Goal: Use online tool/utility

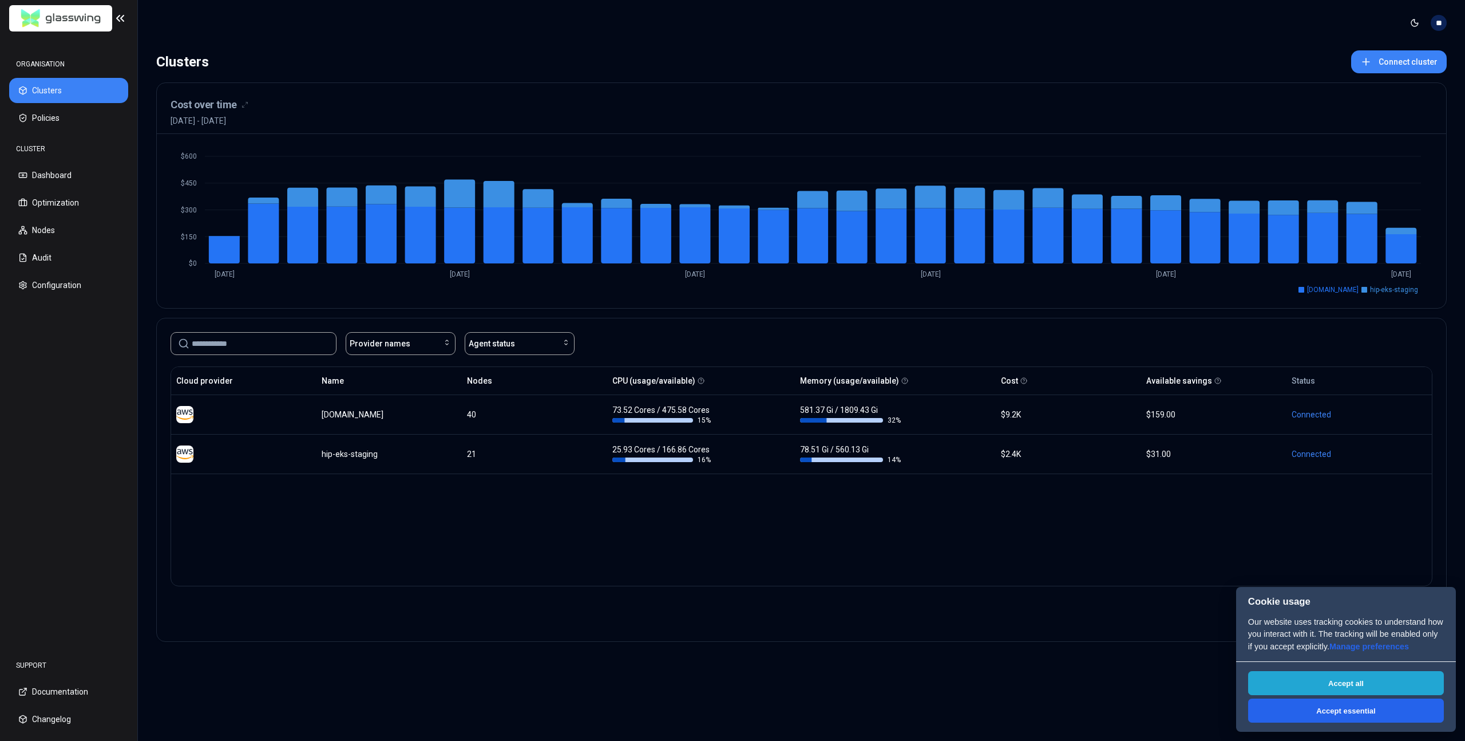
click at [1310, 682] on button "Accept all" at bounding box center [1346, 683] width 196 height 24
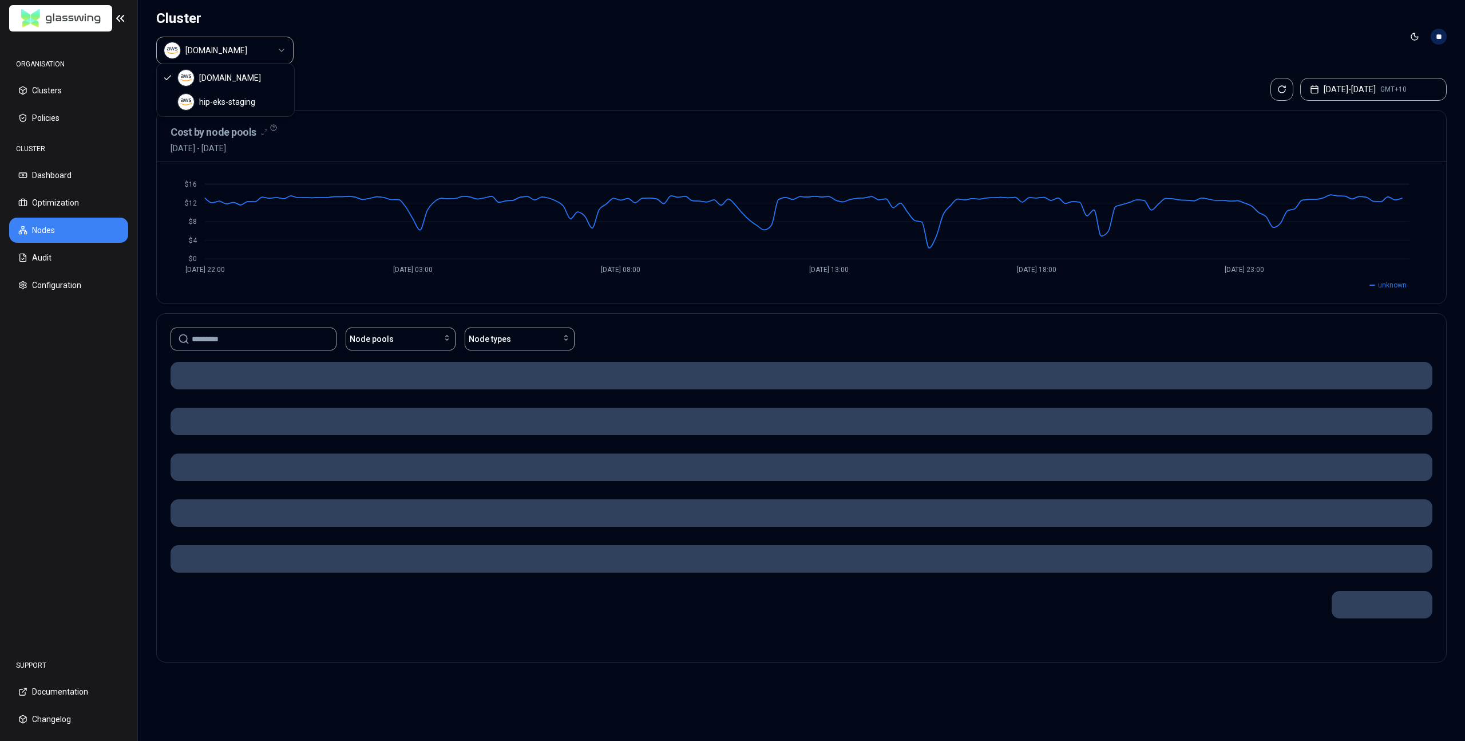
click at [252, 46] on html "ORGANISATION Clusters Policies CLUSTER Dashboard Optimization Nodes Audit Confi…" at bounding box center [732, 370] width 1465 height 741
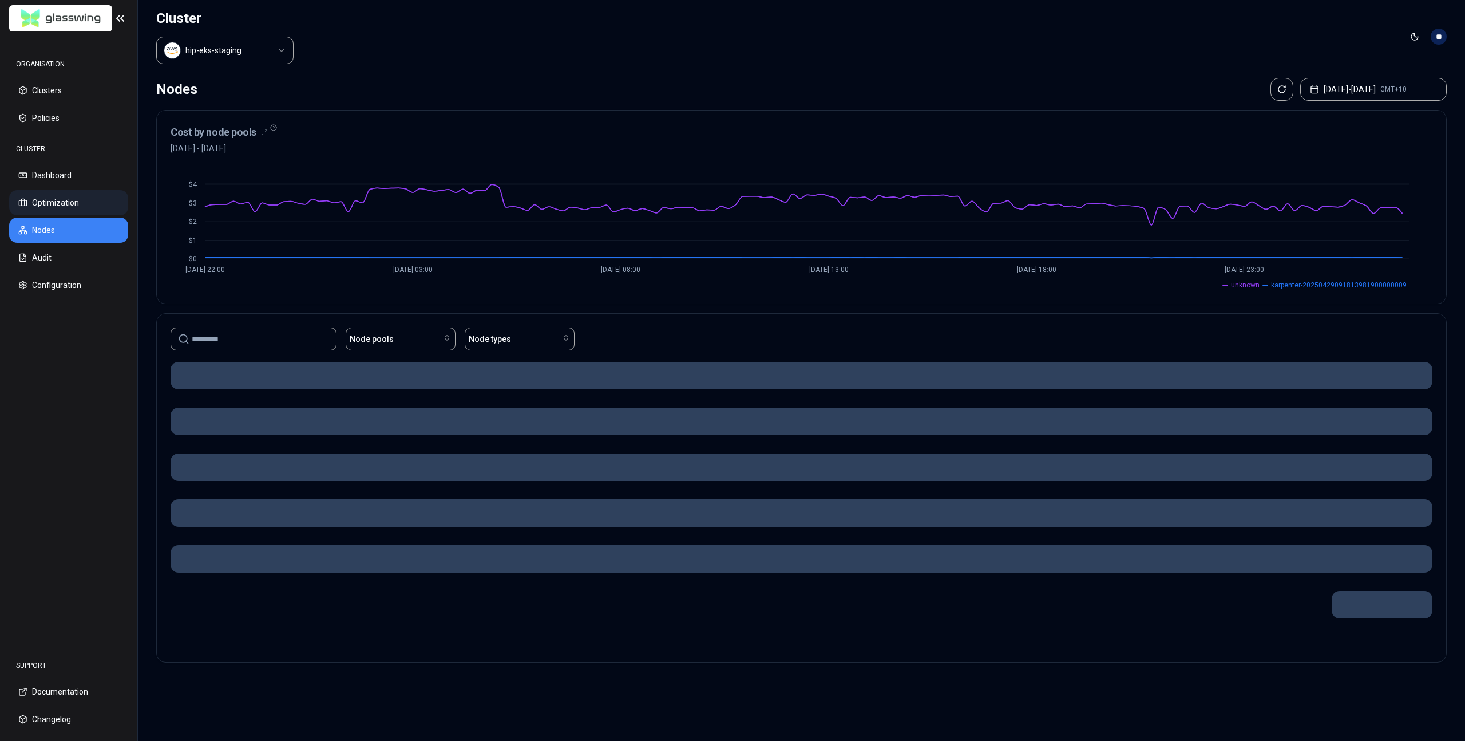
click at [75, 193] on button "Optimization" at bounding box center [68, 202] width 119 height 25
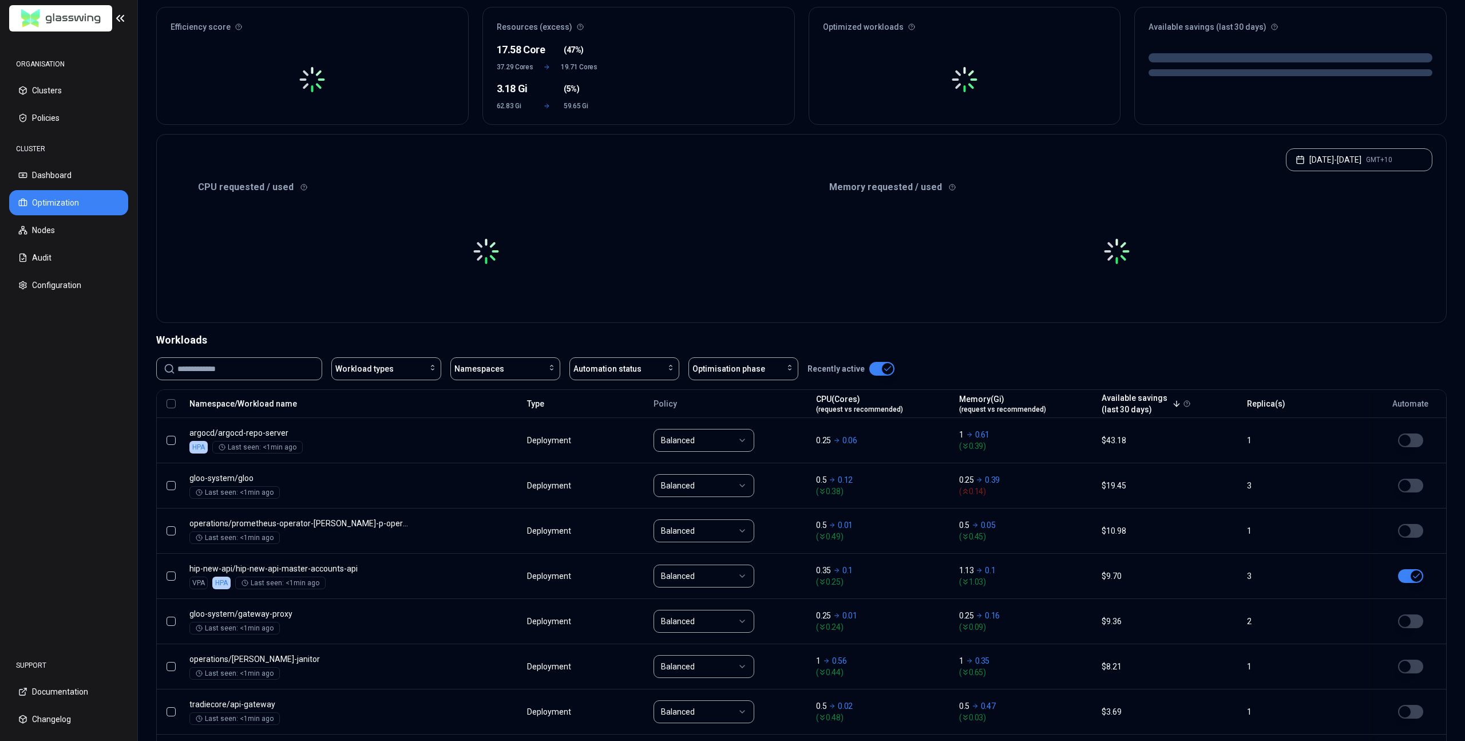
scroll to position [108, 0]
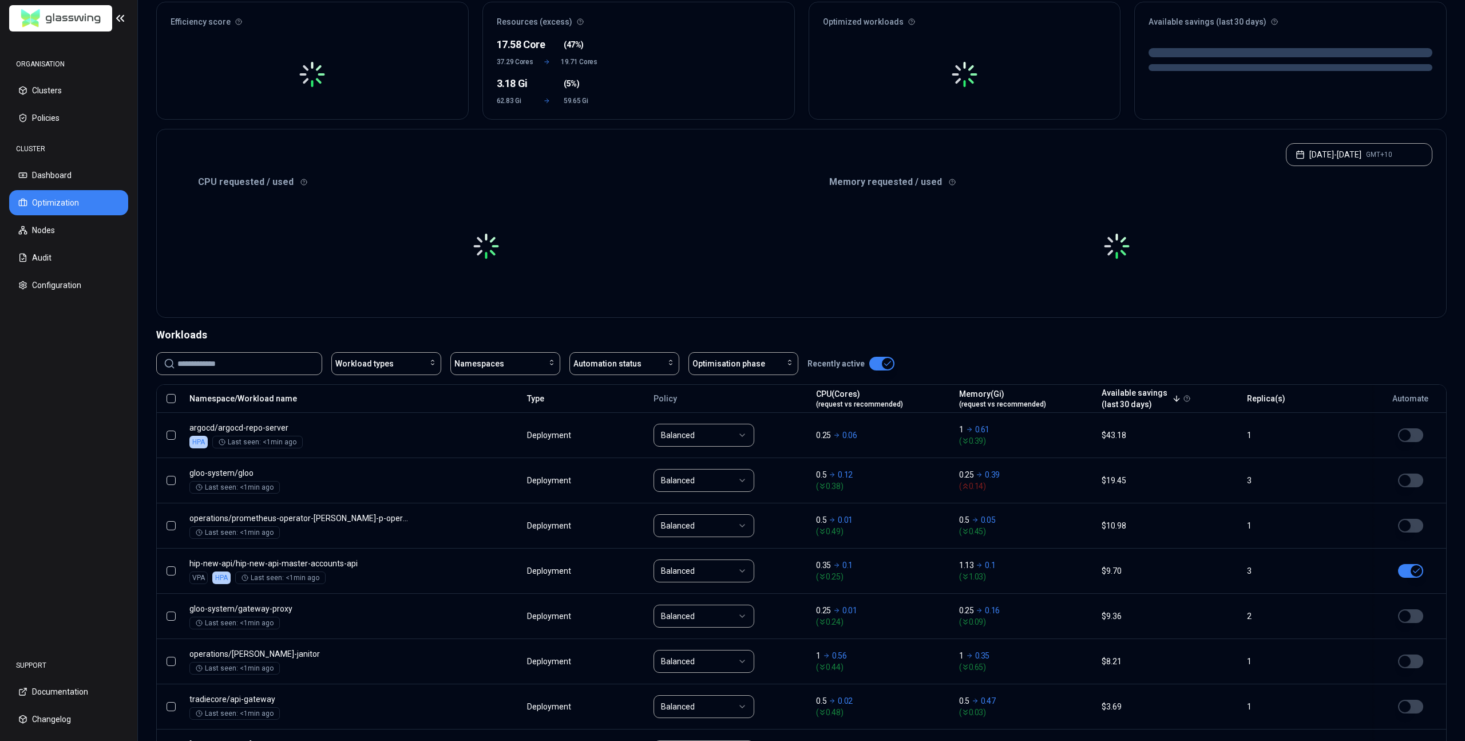
click at [298, 361] on input at bounding box center [245, 364] width 137 height 22
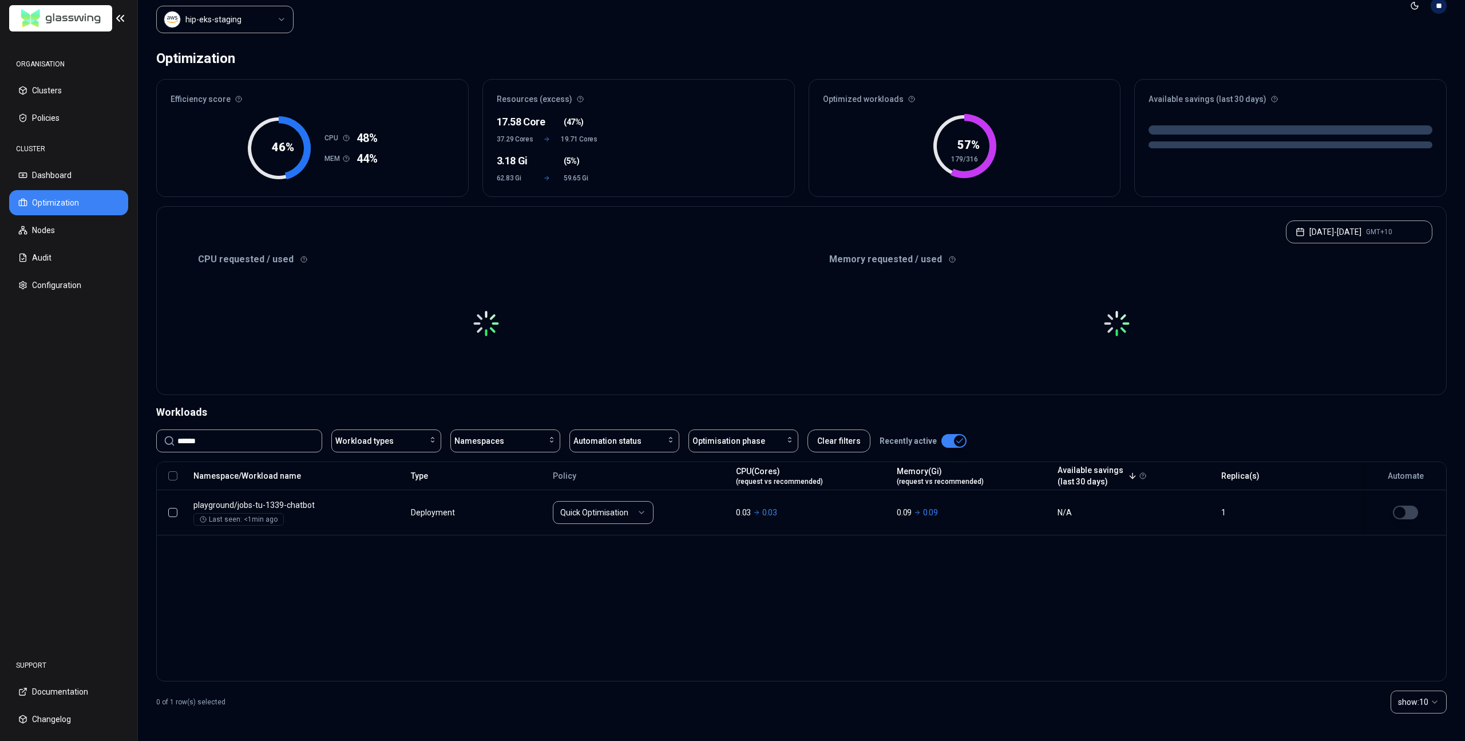
scroll to position [31, 0]
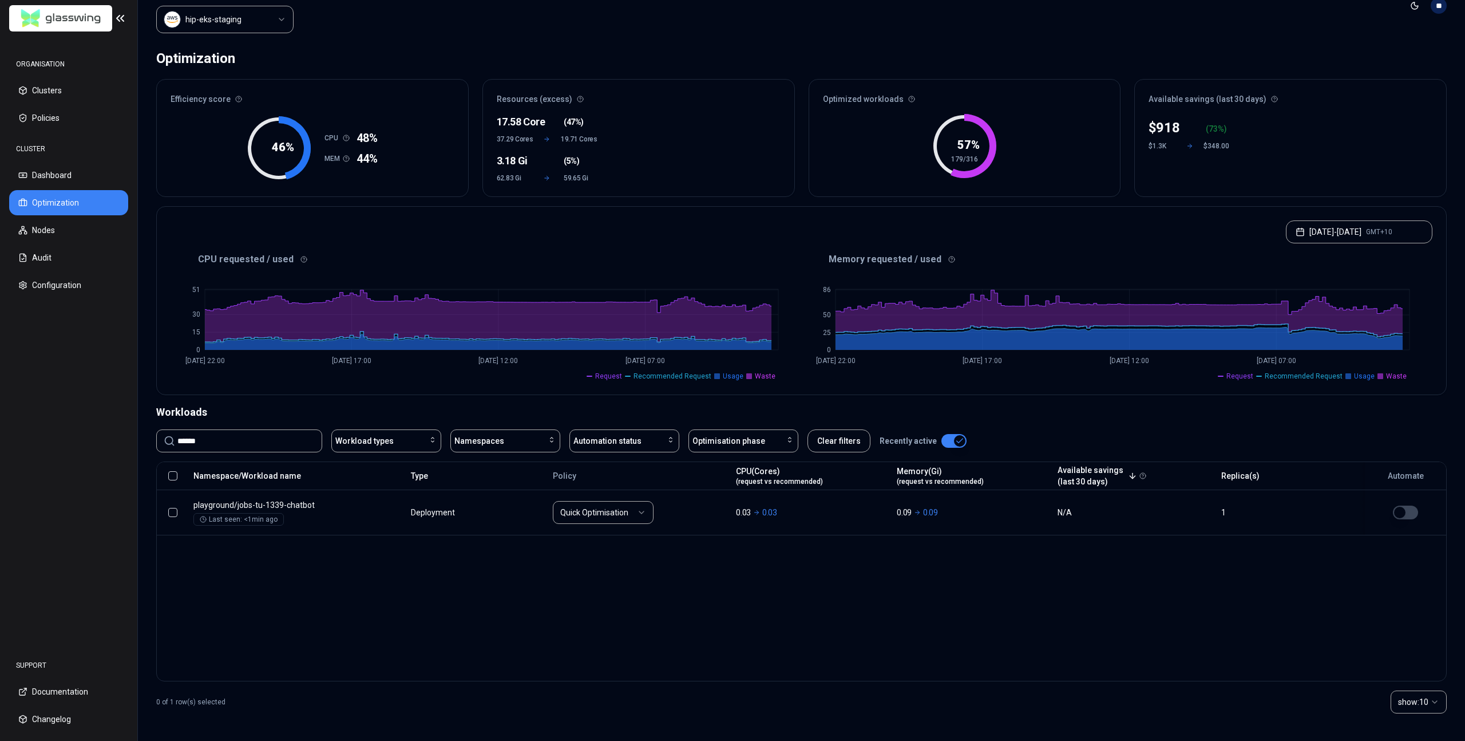
type input "******"
click at [945, 437] on button "button" at bounding box center [954, 441] width 25 height 14
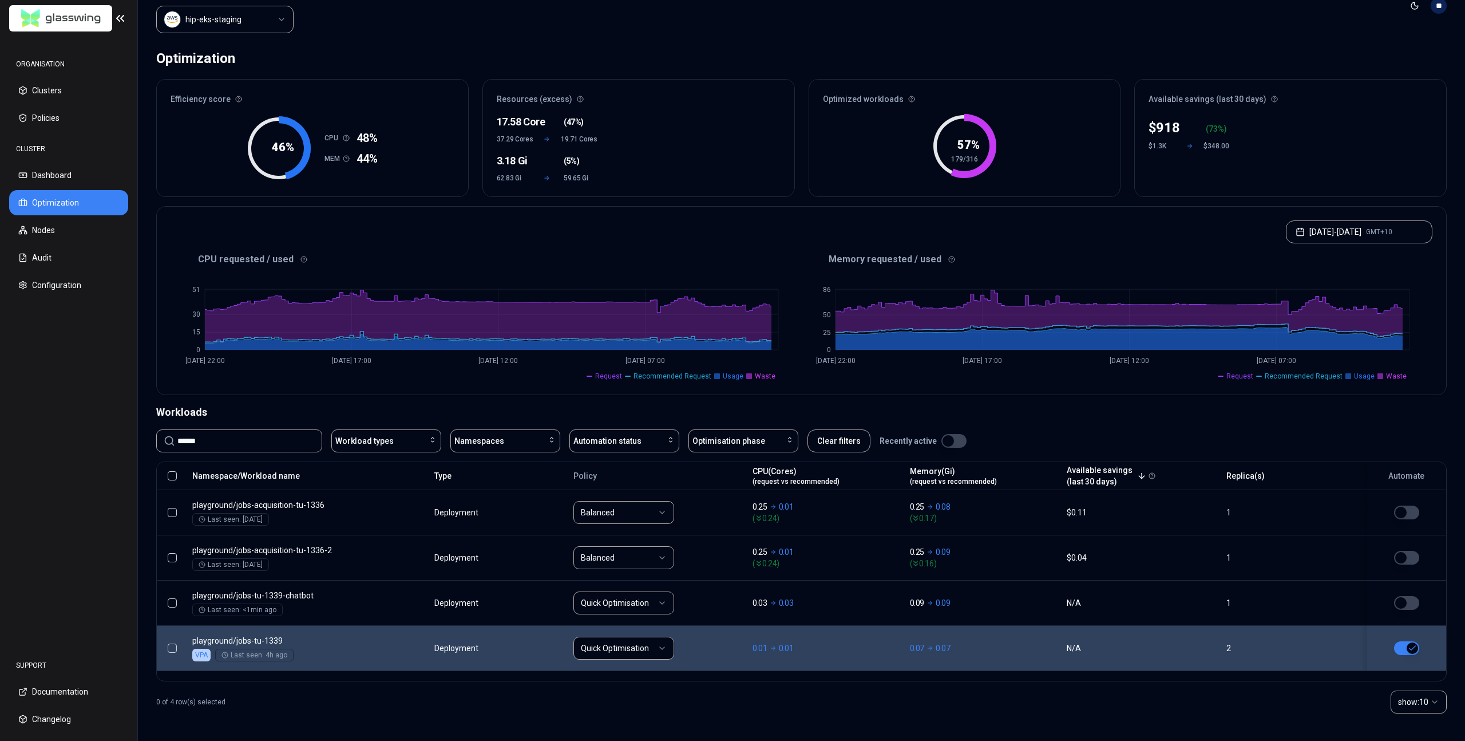
click at [1396, 642] on button "button" at bounding box center [1406, 648] width 25 height 14
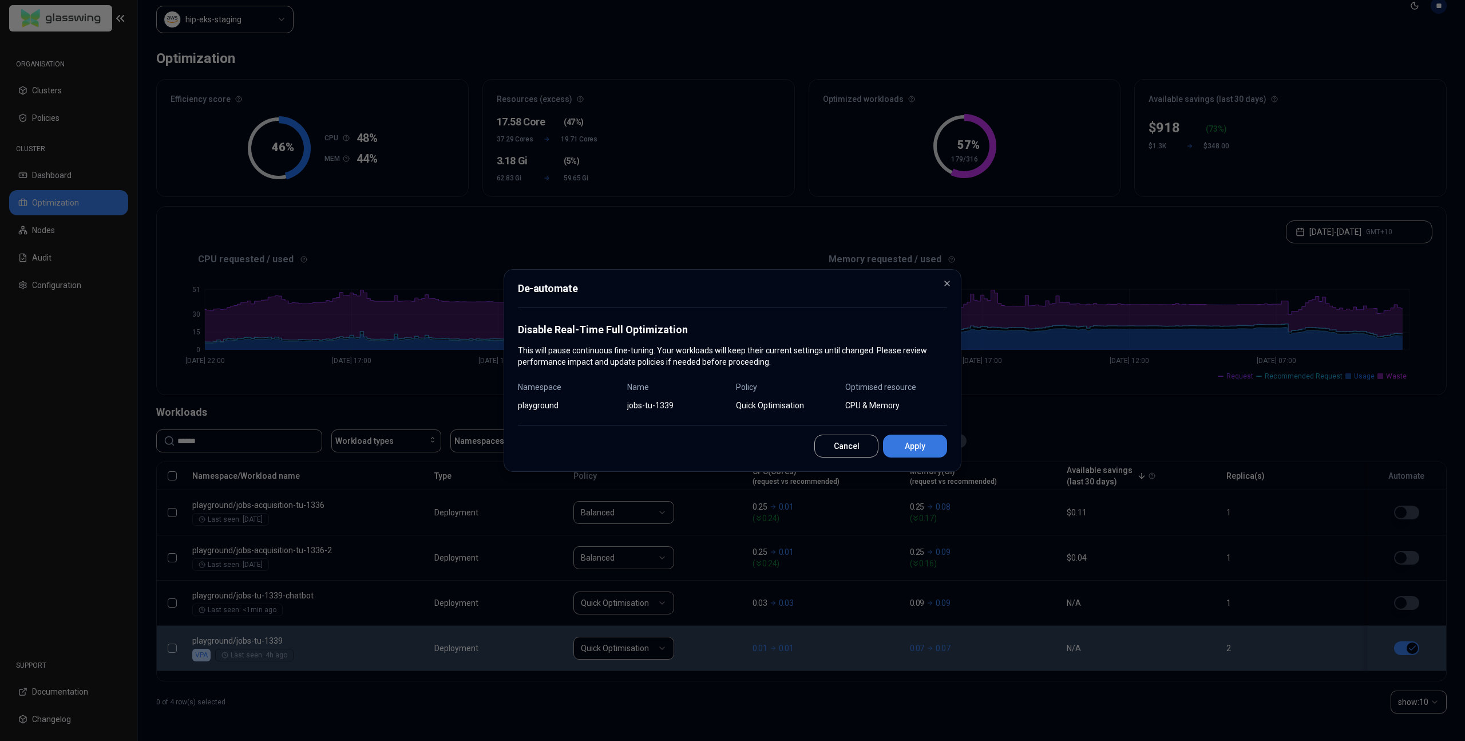
click at [933, 444] on button "Apply" at bounding box center [915, 445] width 64 height 23
